Goal: Subscribe to service/newsletter

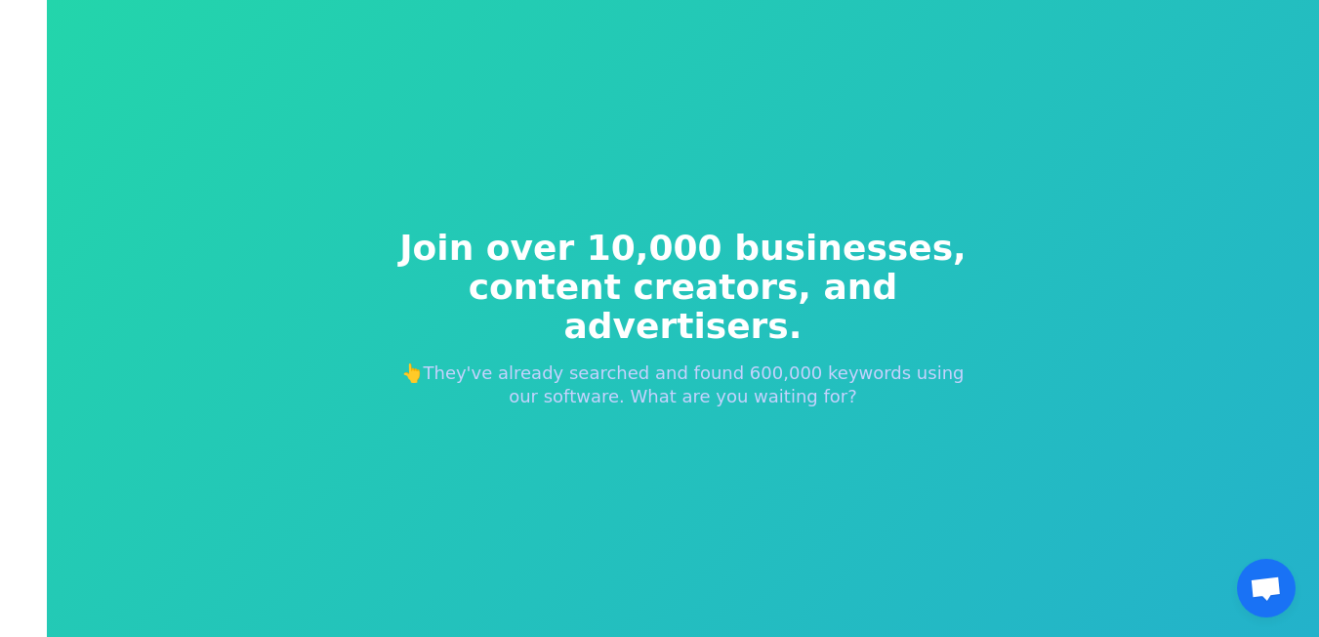
drag, startPoint x: 793, startPoint y: 342, endPoint x: 820, endPoint y: 385, distance: 50.9
click at [806, 367] on p "👆They've already searched and found 600,000 keywords using our software. What a…" at bounding box center [684, 384] width 594 height 47
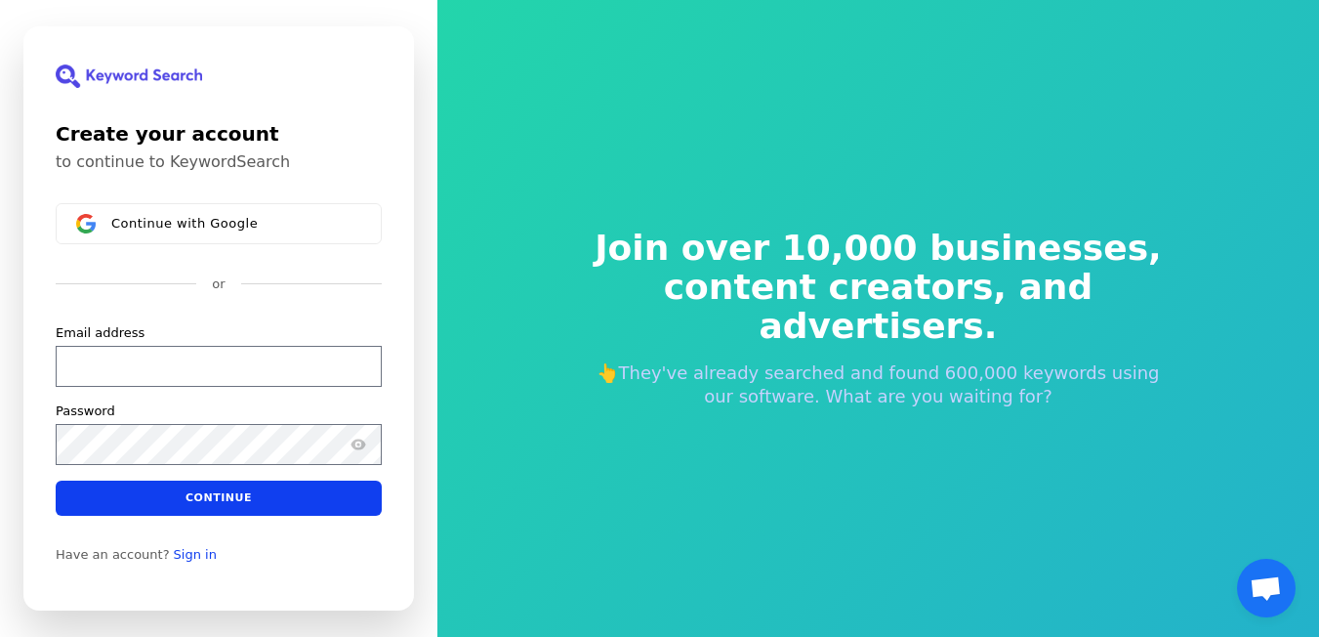
click at [546, 271] on div "Join over 10,000 businesses, content creators, and advertisers. 👆They've alread…" at bounding box center [878, 318] width 882 height 637
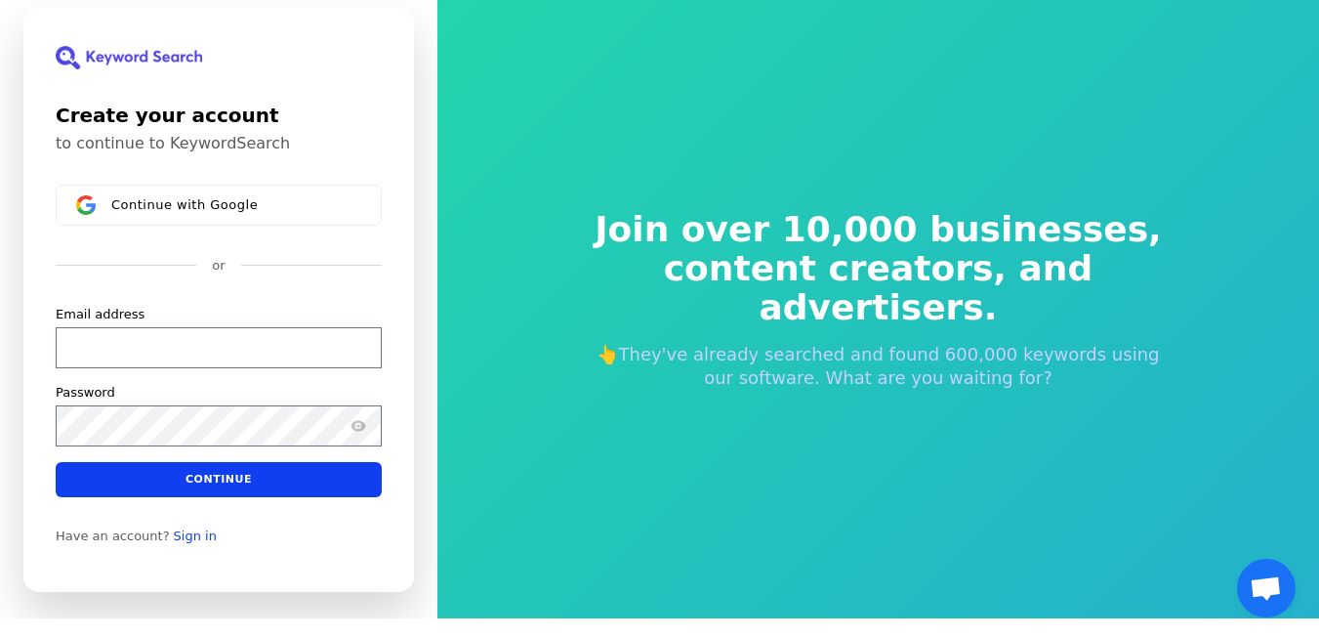
scroll to position [23, 0]
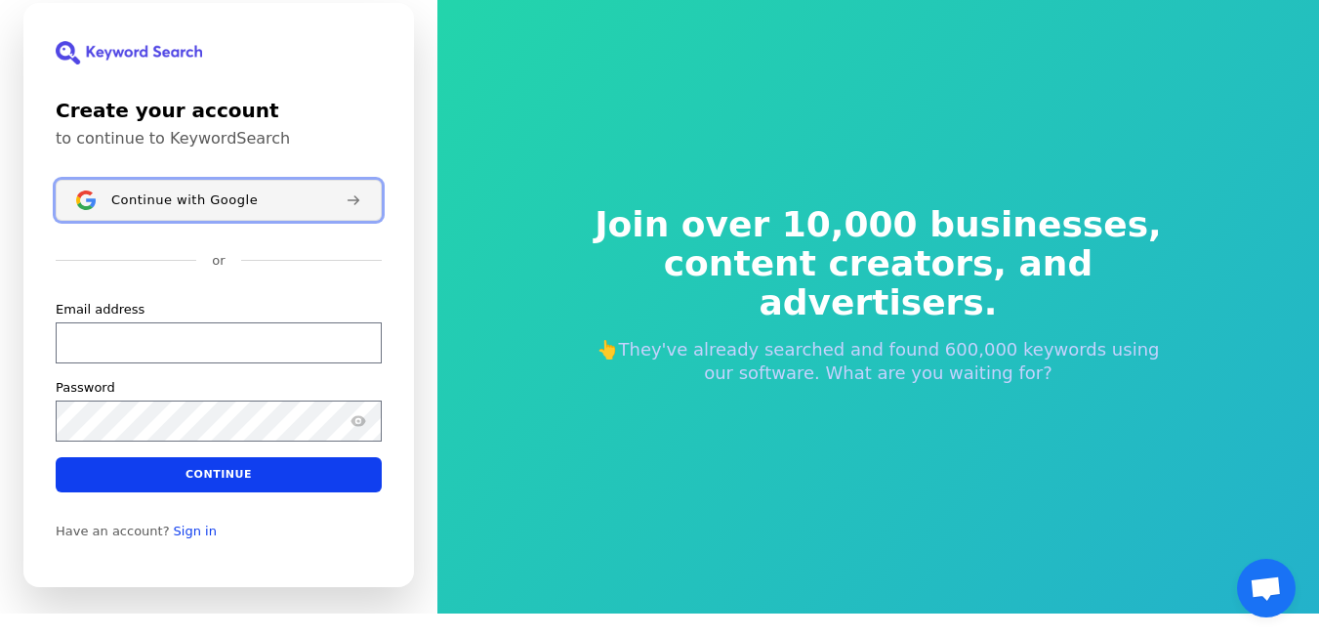
click at [178, 209] on button "Continue with Google" at bounding box center [219, 200] width 326 height 41
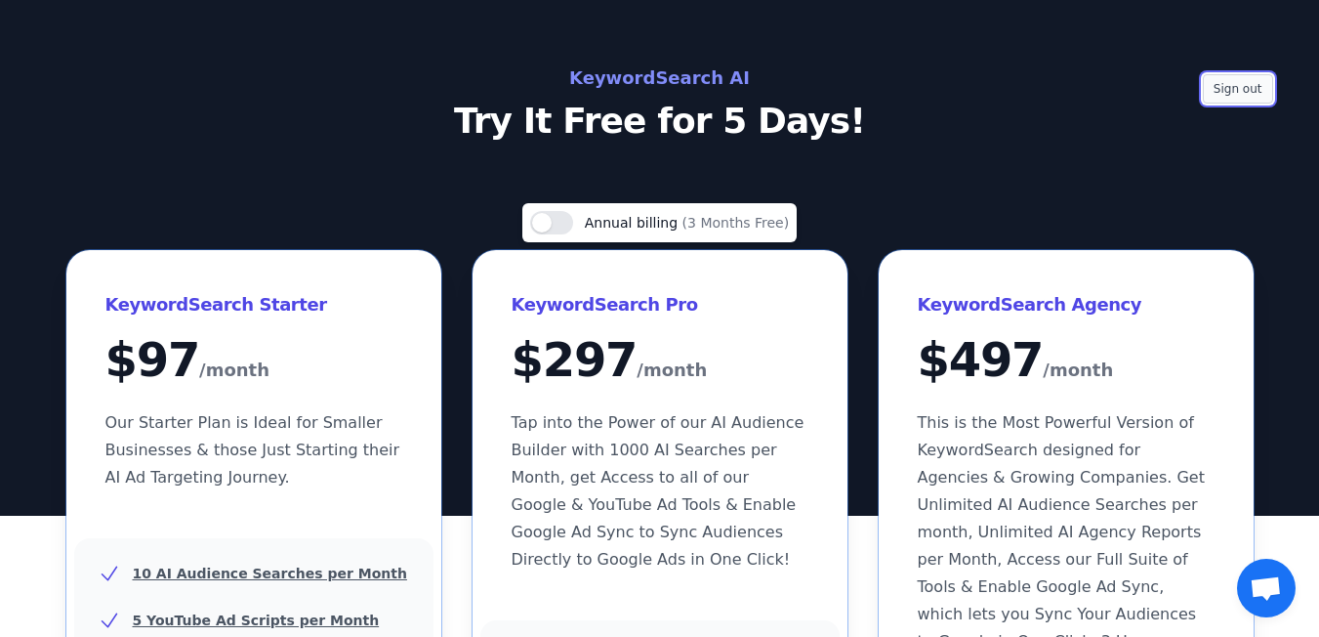
click at [1223, 94] on button "Sign out" at bounding box center [1238, 88] width 70 height 29
